Goal: Navigation & Orientation: Find specific page/section

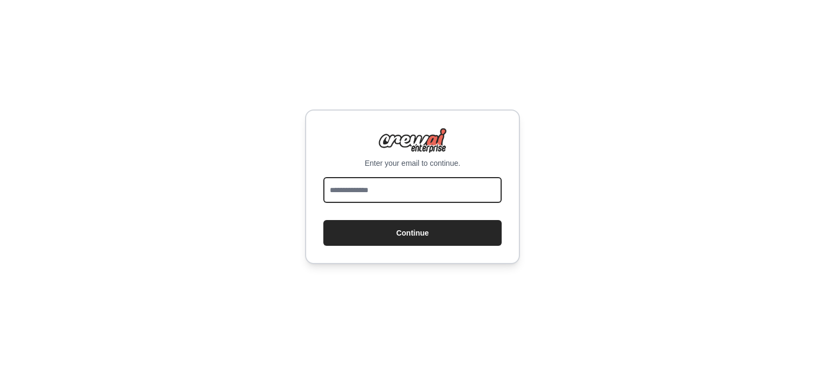
click at [383, 190] on input "email" at bounding box center [412, 190] width 178 height 26
type input "**********"
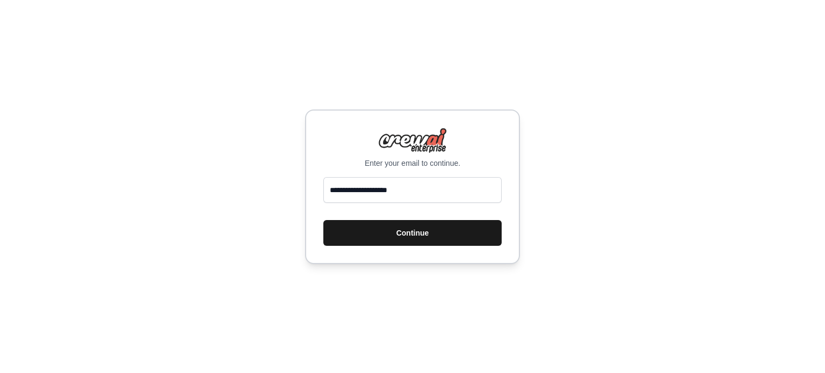
click at [406, 226] on button "Continue" at bounding box center [412, 233] width 178 height 26
click at [415, 230] on button "Continue" at bounding box center [412, 233] width 178 height 26
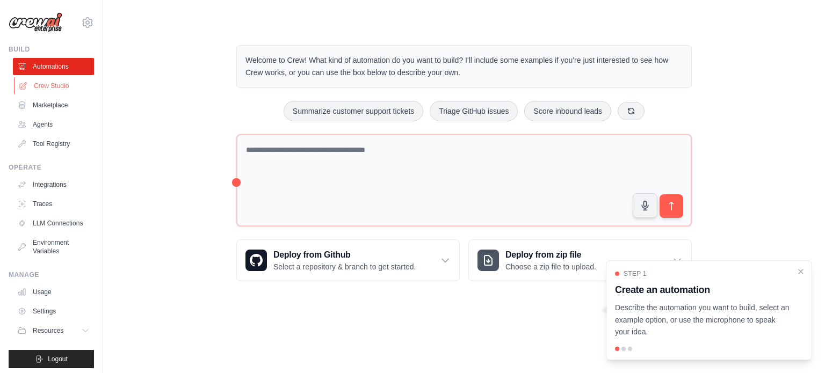
click at [46, 82] on link "Crew Studio" at bounding box center [54, 85] width 81 height 17
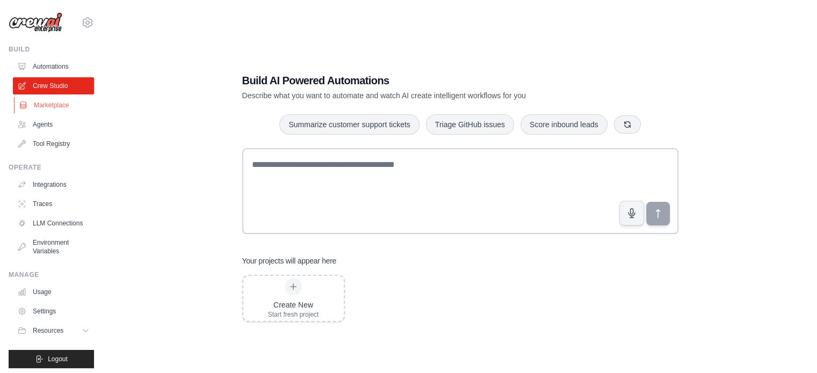
click at [54, 103] on link "Marketplace" at bounding box center [54, 105] width 81 height 17
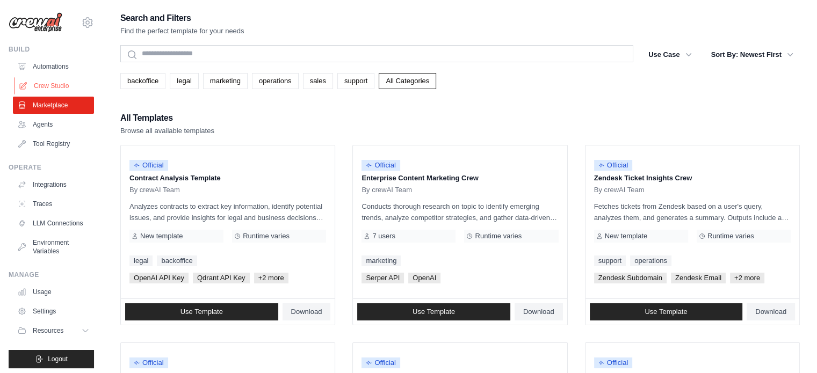
click at [52, 86] on link "Crew Studio" at bounding box center [54, 85] width 81 height 17
